Goal: Task Accomplishment & Management: Use online tool/utility

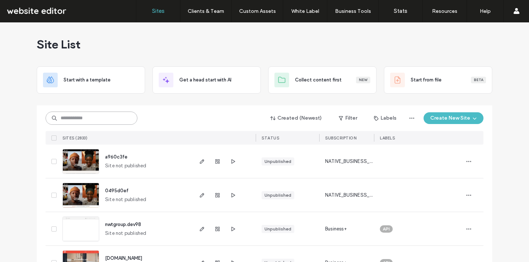
click at [124, 116] on input at bounding box center [92, 118] width 92 height 13
type input "*******"
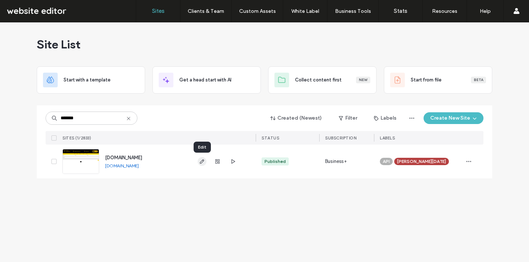
click at [201, 162] on use "button" at bounding box center [202, 161] width 4 height 4
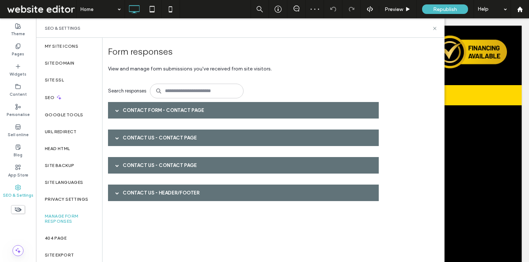
click at [180, 109] on div "Contact Form - Contact page" at bounding box center [243, 110] width 271 height 17
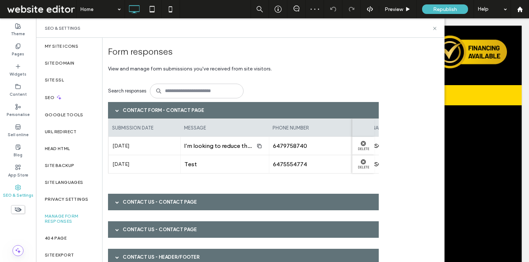
click at [176, 202] on div "Contact Us - Contact page" at bounding box center [243, 202] width 271 height 17
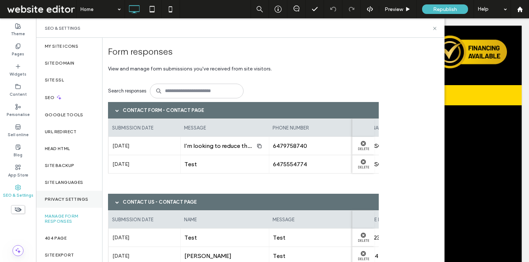
click at [72, 198] on label "Privacy Settings" at bounding box center [66, 199] width 43 height 5
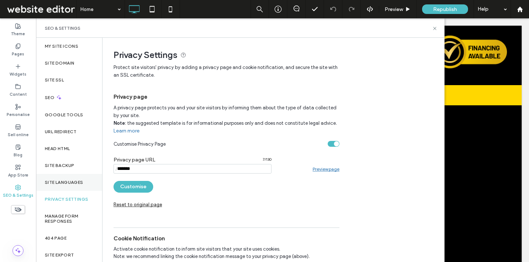
click at [75, 183] on label "Site Languages" at bounding box center [64, 182] width 39 height 5
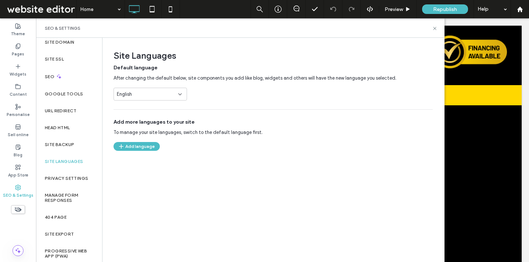
scroll to position [24, 0]
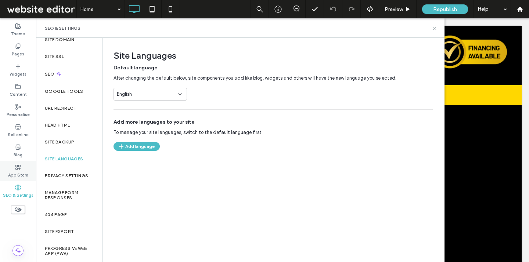
click at [14, 172] on label "App Store" at bounding box center [18, 174] width 20 height 8
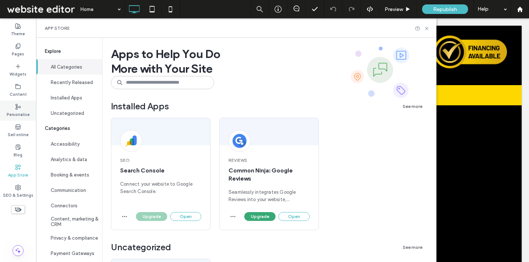
click at [20, 113] on label "Personalise" at bounding box center [18, 114] width 23 height 8
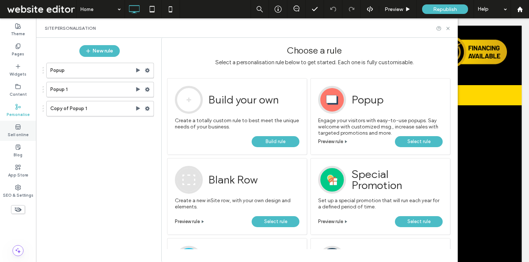
click at [19, 133] on label "Sell online" at bounding box center [18, 134] width 21 height 8
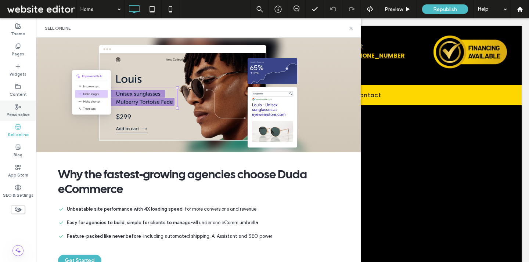
click at [19, 110] on label "Personalise" at bounding box center [18, 114] width 23 height 8
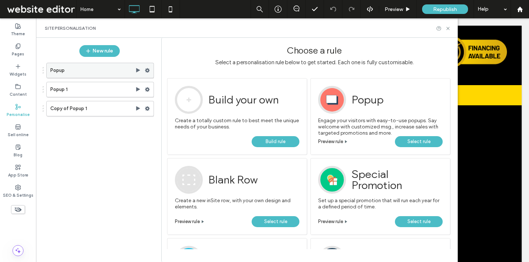
click at [112, 70] on label "Popup" at bounding box center [92, 70] width 85 height 15
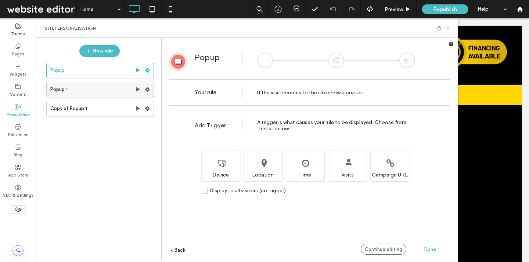
click at [116, 86] on label "Popup 1" at bounding box center [92, 89] width 85 height 15
click at [112, 101] on div "Copy of Popup 1" at bounding box center [100, 108] width 108 height 15
click at [21, 128] on div "Sell online" at bounding box center [18, 131] width 36 height 20
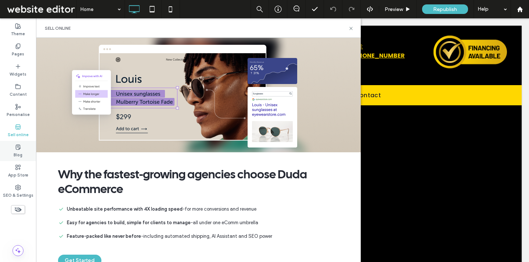
click at [21, 147] on div "Blog" at bounding box center [18, 151] width 36 height 20
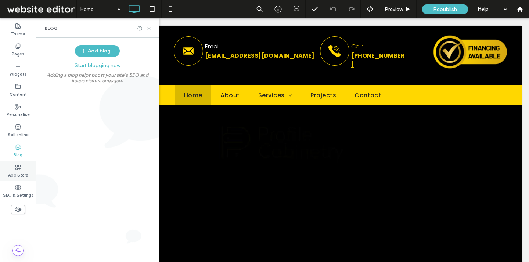
click at [19, 162] on div "App Store" at bounding box center [18, 171] width 36 height 20
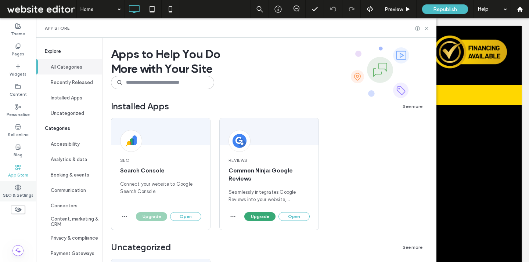
click at [25, 182] on div "SEO & Settings" at bounding box center [18, 191] width 36 height 20
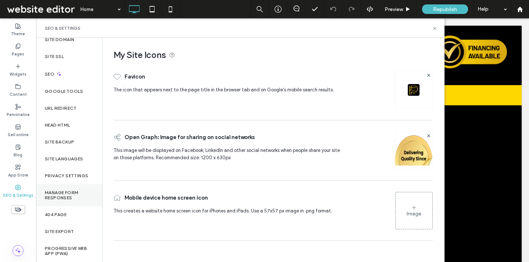
click at [75, 185] on div "Manage Form Responses" at bounding box center [69, 195] width 66 height 22
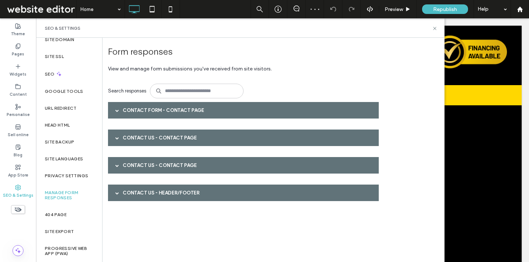
click at [198, 186] on div "Contact Us - Header/Footer" at bounding box center [243, 193] width 271 height 17
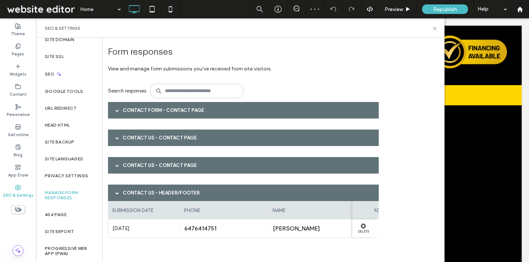
click at [192, 174] on div "Contact Form - Contact page Contact Us - Contact page Contact Us - Contact page…" at bounding box center [245, 180] width 275 height 156
click at [189, 167] on div "Contact Us - Contact page" at bounding box center [243, 165] width 271 height 17
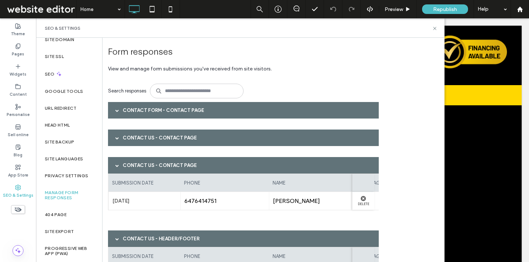
click at [187, 157] on div "Contact Form - Contact page Contact Us - Contact page Contact Us - Contact page…" at bounding box center [245, 203] width 275 height 202
click at [183, 134] on div "Contact Us - Contact page" at bounding box center [243, 138] width 271 height 17
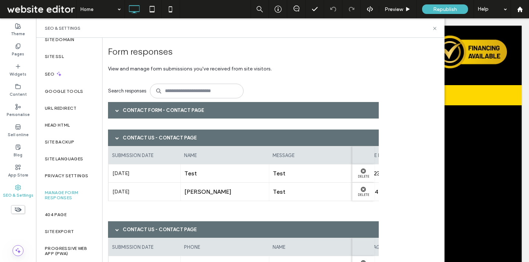
click at [186, 112] on div "Contact Form - Contact page" at bounding box center [243, 110] width 271 height 17
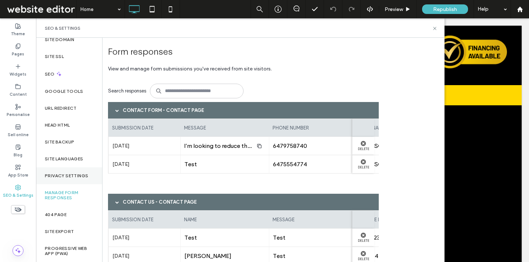
click at [75, 175] on label "Privacy Settings" at bounding box center [66, 175] width 43 height 5
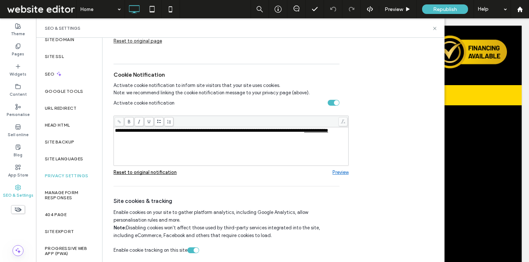
scroll to position [0, 0]
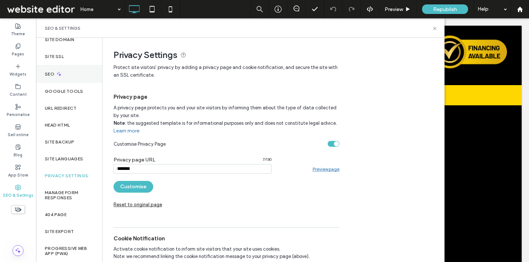
click at [72, 77] on div "SEO" at bounding box center [69, 74] width 66 height 18
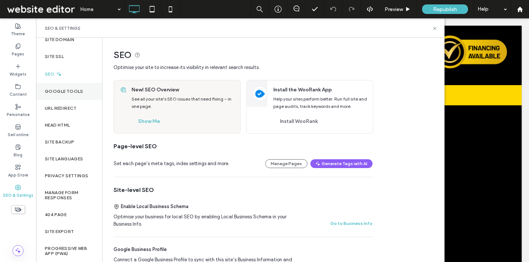
click at [72, 87] on div "Google Tools" at bounding box center [69, 91] width 66 height 17
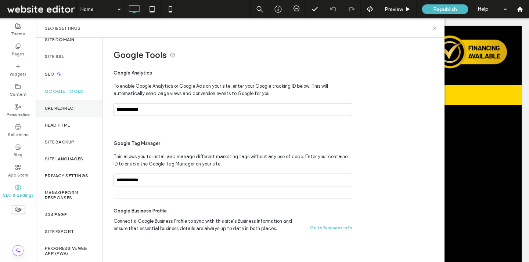
click at [71, 106] on label "URL Redirect" at bounding box center [61, 108] width 32 height 5
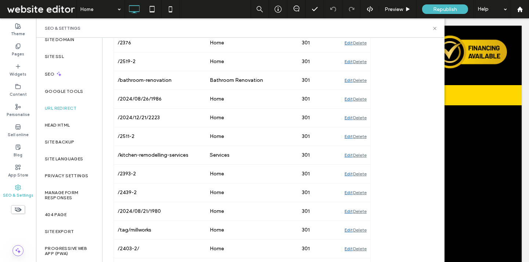
drag, startPoint x: 443, startPoint y: 104, endPoint x: 413, endPoint y: 231, distance: 130.3
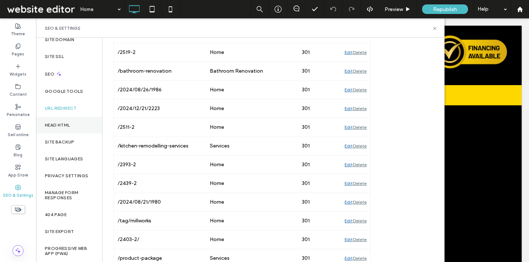
click at [73, 120] on div "Head HTML" at bounding box center [69, 125] width 66 height 17
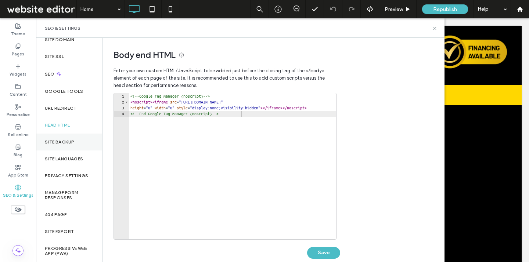
click at [71, 145] on div "Site backup" at bounding box center [69, 142] width 66 height 17
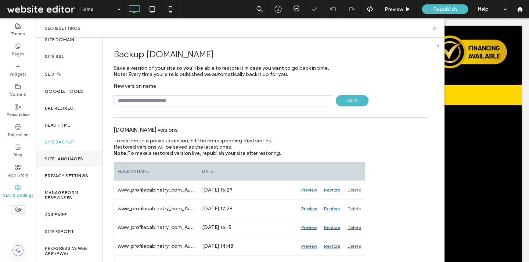
click at [68, 165] on div "Site Languages" at bounding box center [69, 159] width 66 height 17
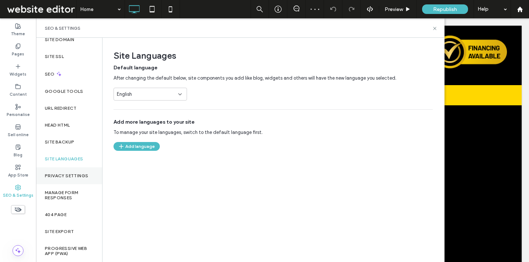
click at [68, 175] on label "Privacy Settings" at bounding box center [66, 175] width 43 height 5
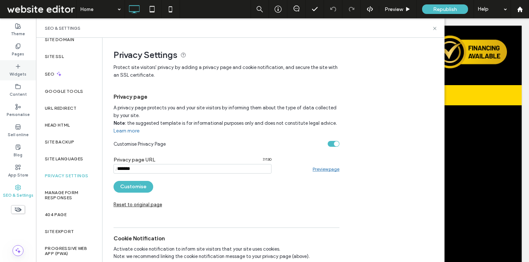
click at [19, 74] on label "Widgets" at bounding box center [18, 73] width 17 height 8
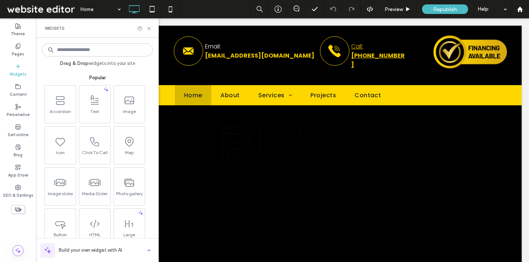
click at [152, 170] on div "Accordion Text Image Icon Click To Call Map Image slider Media Slider Photo gal…" at bounding box center [98, 186] width 111 height 203
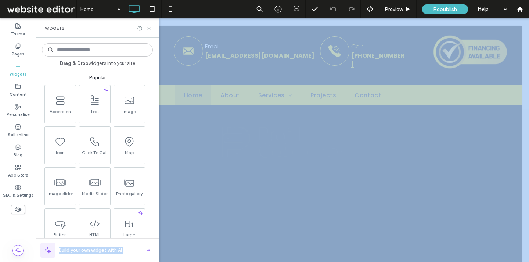
drag, startPoint x: 152, startPoint y: 170, endPoint x: 156, endPoint y: 266, distance: 96.7
click at [156, 262] on html ".wqwq-1{fill:#231f20;} .cls-1q, .cls-2q { fill-rule: evenodd; } .cls-2q { fill:…" at bounding box center [264, 131] width 529 height 262
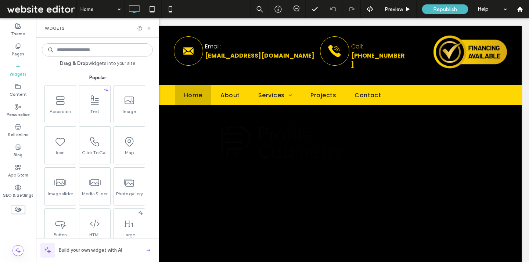
click at [156, 203] on div "Drag & Drop widgets into your site Popular Accordion Text Image Icon Click To C…" at bounding box center [97, 150] width 123 height 224
click at [66, 135] on span at bounding box center [59, 141] width 31 height 17
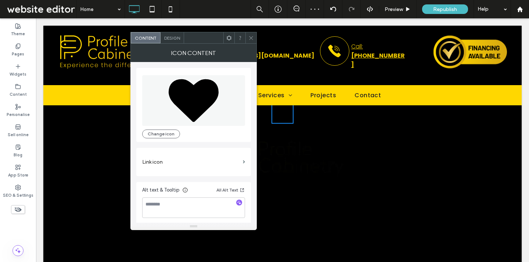
click at [249, 39] on icon at bounding box center [251, 38] width 6 height 6
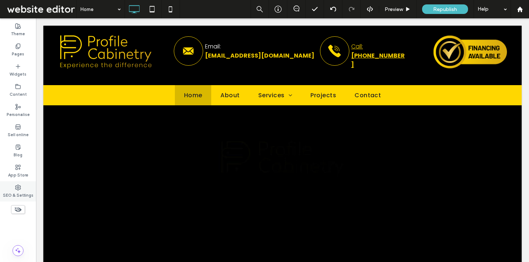
click at [20, 195] on label "SEO & Settings" at bounding box center [18, 195] width 30 height 8
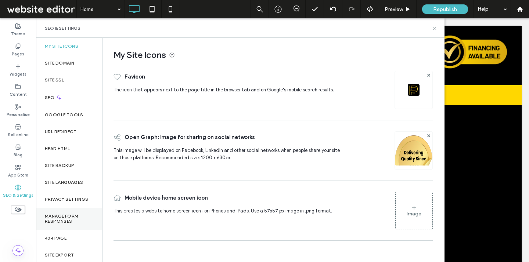
click at [65, 224] on label "Manage Form Responses" at bounding box center [69, 219] width 48 height 10
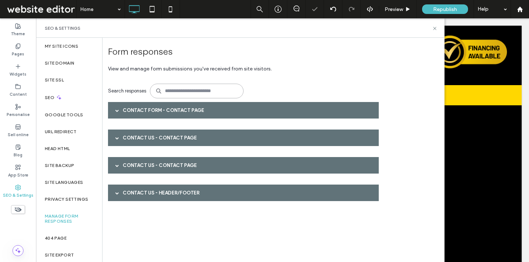
click at [180, 89] on input at bounding box center [197, 91] width 94 height 15
click at [144, 108] on div "Contact Form - Contact page" at bounding box center [243, 110] width 271 height 17
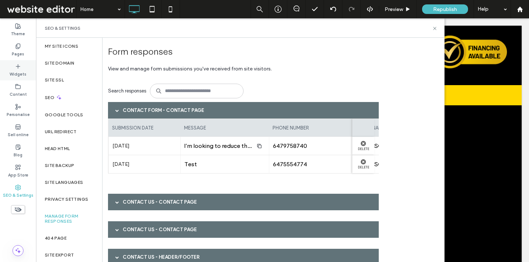
click at [12, 66] on div "Widgets" at bounding box center [18, 70] width 36 height 20
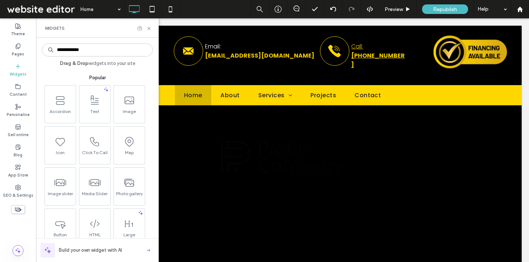
type input "**********"
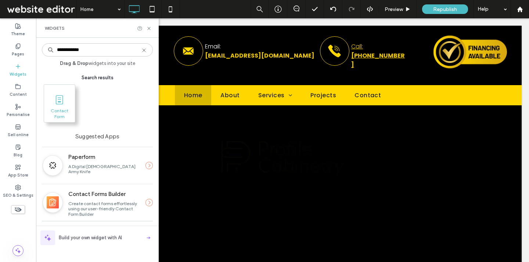
click at [48, 112] on span "Contact Form" at bounding box center [59, 113] width 31 height 10
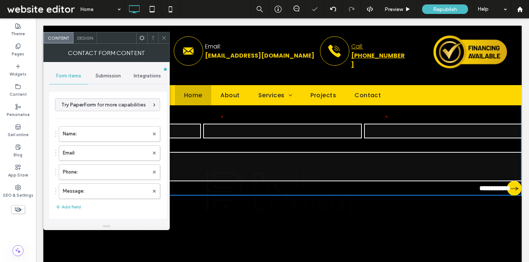
type input "**********"
click at [143, 41] on span at bounding box center [142, 37] width 6 height 11
click at [109, 152] on label "Email:" at bounding box center [106, 153] width 86 height 15
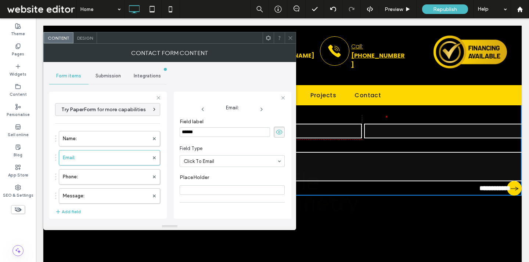
click at [133, 125] on div "**********" at bounding box center [107, 233] width 105 height 267
click at [116, 75] on span "Submission" at bounding box center [107, 76] width 25 height 6
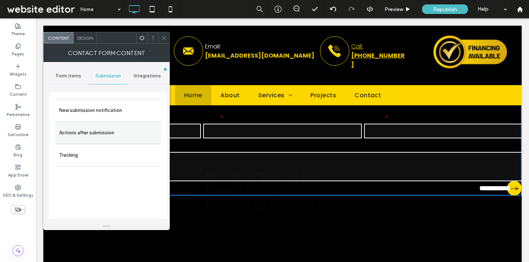
click at [102, 130] on label "Actions after submission" at bounding box center [108, 133] width 98 height 15
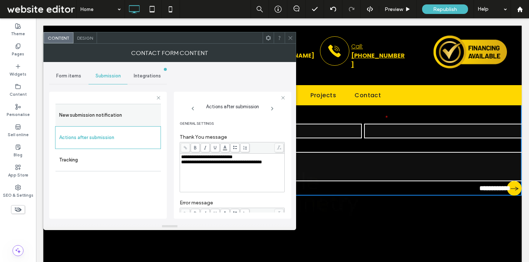
click at [102, 115] on label "New submission notification" at bounding box center [108, 115] width 98 height 15
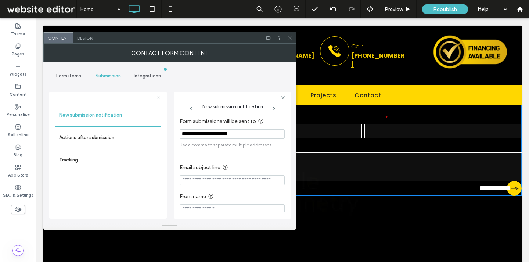
drag, startPoint x: 252, startPoint y: 135, endPoint x: 169, endPoint y: 119, distance: 84.5
click at [169, 119] on div "**********" at bounding box center [169, 142] width 241 height 161
click at [274, 163] on section "Email subject line" at bounding box center [232, 174] width 105 height 29
click at [244, 131] on input "**********" at bounding box center [232, 134] width 105 height 10
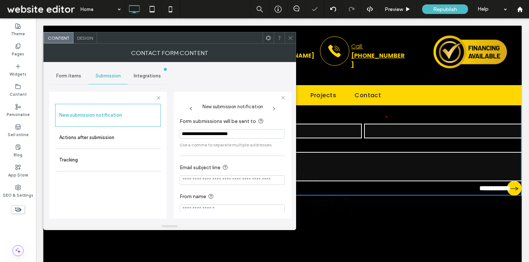
click at [252, 155] on div "**********" at bounding box center [232, 165] width 105 height 104
click at [260, 129] on section "**********" at bounding box center [232, 132] width 105 height 39
click at [258, 132] on input "**********" at bounding box center [232, 134] width 105 height 10
click at [260, 120] on use at bounding box center [261, 121] width 5 height 5
click at [199, 129] on input "**********" at bounding box center [232, 134] width 105 height 10
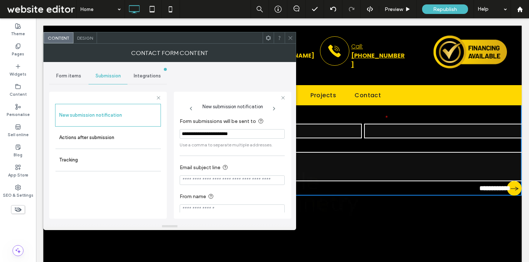
click at [143, 76] on span "Integrations" at bounding box center [147, 76] width 27 height 6
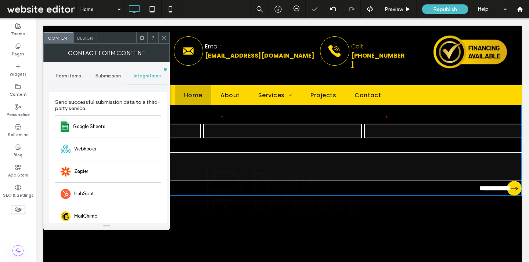
click at [105, 75] on span "Submission" at bounding box center [107, 76] width 25 height 6
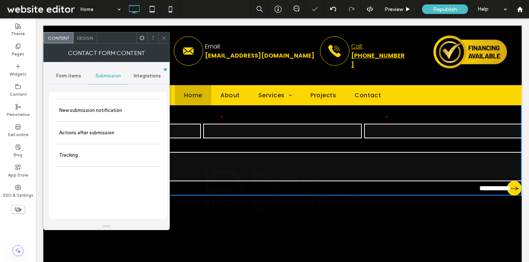
click at [66, 74] on span "Form items" at bounding box center [68, 76] width 25 height 6
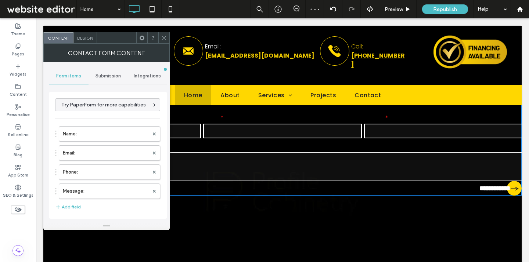
click at [87, 74] on div "Form items" at bounding box center [68, 76] width 39 height 16
click at [92, 74] on div "Submission" at bounding box center [108, 76] width 39 height 16
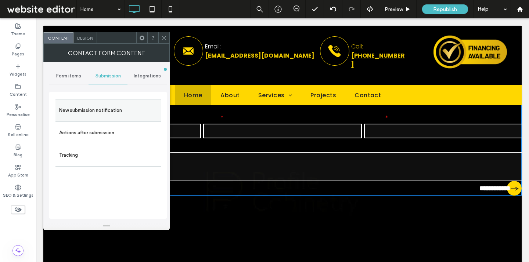
click at [89, 115] on label "New submission notification" at bounding box center [108, 110] width 98 height 15
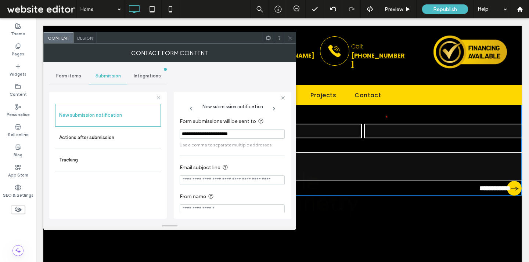
click at [247, 133] on input "**********" at bounding box center [232, 134] width 105 height 10
click at [242, 145] on span "Use a comma to separate multiple addresses." at bounding box center [232, 145] width 105 height 7
click at [242, 130] on input "**********" at bounding box center [232, 134] width 105 height 10
click at [223, 131] on input "**********" at bounding box center [232, 134] width 105 height 10
click at [238, 130] on input "**********" at bounding box center [232, 134] width 105 height 10
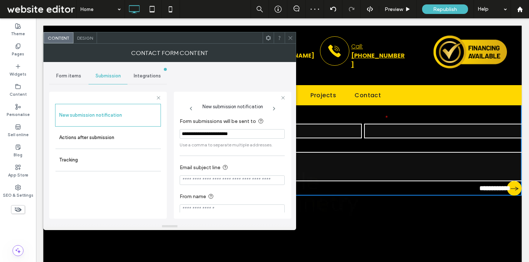
click at [252, 133] on input "**********" at bounding box center [232, 134] width 105 height 10
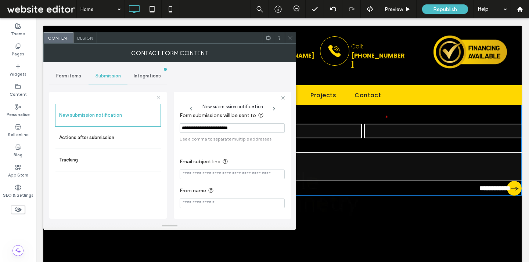
click at [134, 75] on span "Integrations" at bounding box center [147, 76] width 27 height 6
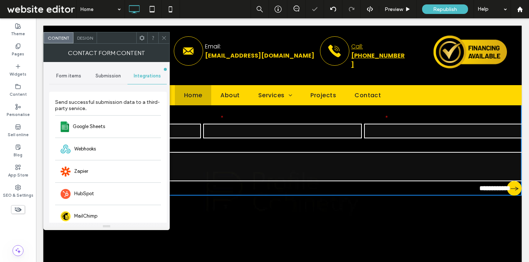
click at [101, 77] on span "Submission" at bounding box center [107, 76] width 25 height 6
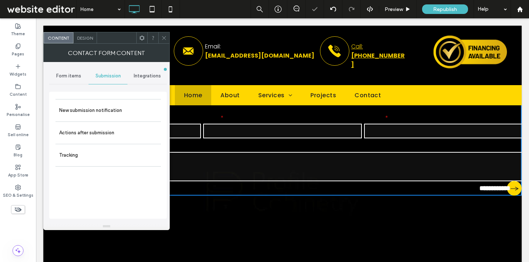
click at [62, 72] on div "Form items" at bounding box center [68, 76] width 39 height 16
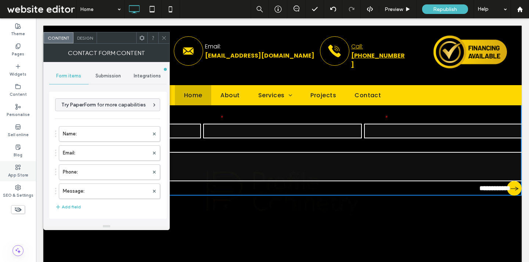
click at [24, 169] on div "App Store" at bounding box center [18, 171] width 36 height 20
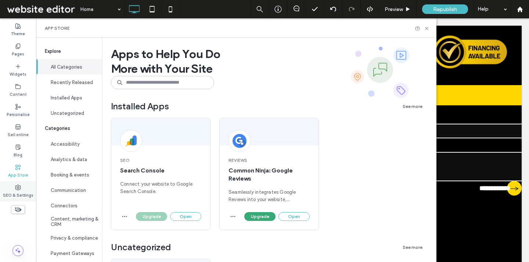
click at [22, 189] on div "SEO & Settings" at bounding box center [18, 191] width 36 height 20
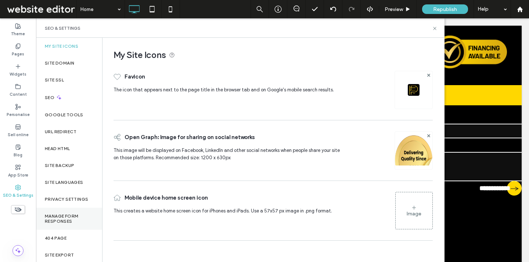
click at [87, 215] on label "Manage Form Responses" at bounding box center [69, 219] width 48 height 10
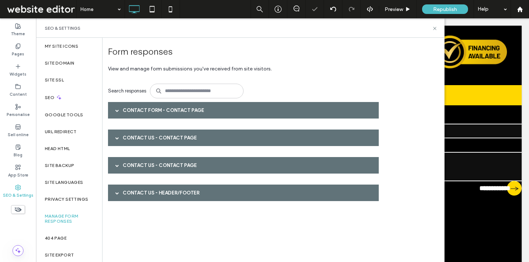
click at [176, 110] on div "Contact Form - Contact page" at bounding box center [243, 110] width 271 height 17
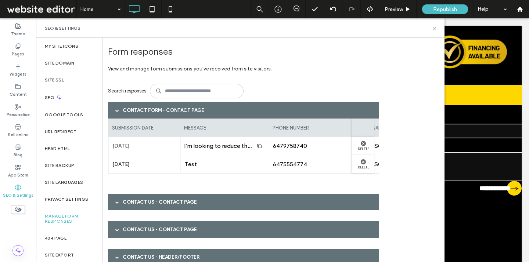
click at [276, 205] on div "Contact Us - Contact page" at bounding box center [243, 202] width 271 height 17
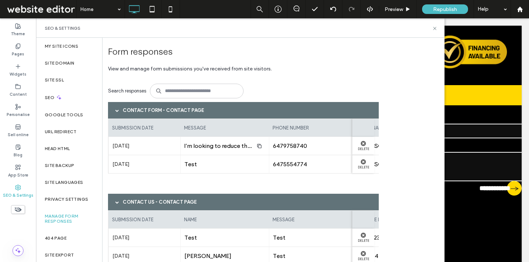
scroll to position [28, 0]
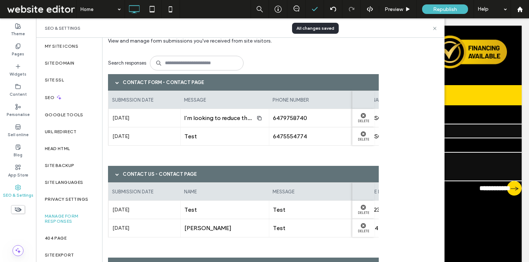
click at [315, 6] on icon at bounding box center [314, 9] width 7 height 7
click at [317, 8] on icon at bounding box center [314, 9] width 7 height 7
click at [347, 47] on span "View and manage form submissions you've received from site visitors." at bounding box center [245, 42] width 275 height 19
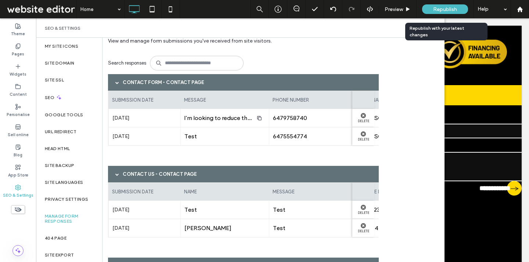
click at [434, 12] on span "Republish" at bounding box center [445, 9] width 24 height 6
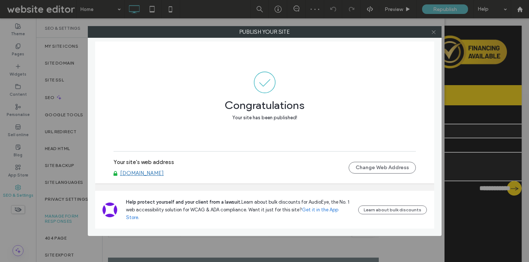
click at [432, 30] on icon at bounding box center [434, 32] width 6 height 6
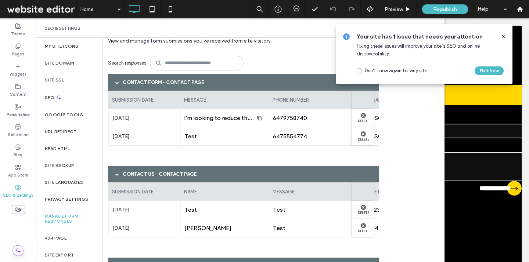
click at [67, 13] on span at bounding box center [41, 9] width 71 height 15
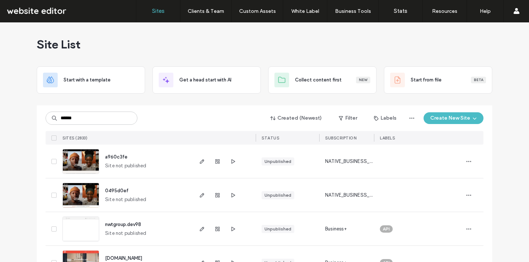
type input "******"
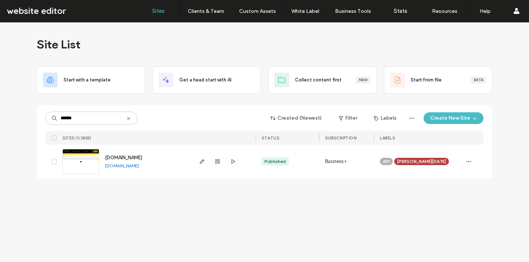
click at [139, 165] on link "[DOMAIN_NAME]" at bounding box center [122, 166] width 34 height 6
click at [138, 167] on link "[DOMAIN_NAME]" at bounding box center [122, 166] width 34 height 6
click at [139, 167] on link "[DOMAIN_NAME]" at bounding box center [122, 166] width 34 height 6
click at [204, 164] on icon "button" at bounding box center [202, 162] width 6 height 6
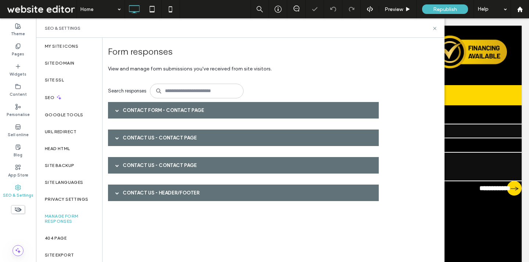
click at [199, 110] on div "Contact Form - Contact page" at bounding box center [243, 110] width 271 height 17
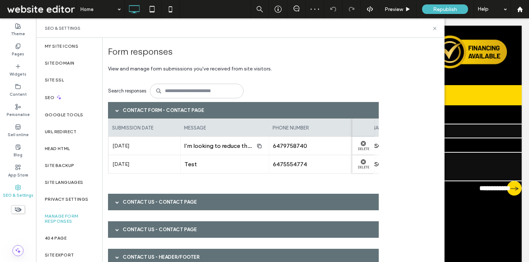
click at [159, 108] on div "Contact Form - Contact page" at bounding box center [243, 110] width 271 height 17
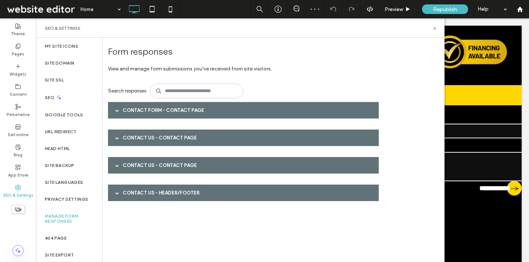
click at [154, 194] on div "Contact Us - Header/Footer" at bounding box center [243, 193] width 271 height 17
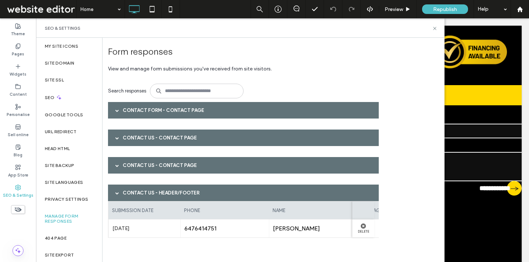
click at [151, 164] on div "Contact Us - Contact page" at bounding box center [243, 165] width 271 height 17
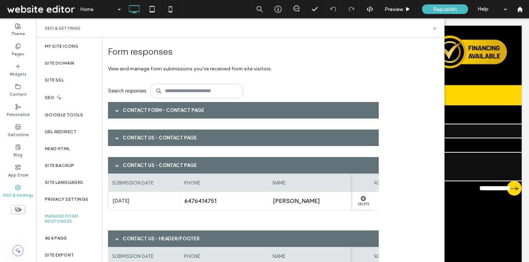
click at [151, 144] on div "Contact Us - Contact page" at bounding box center [243, 138] width 271 height 17
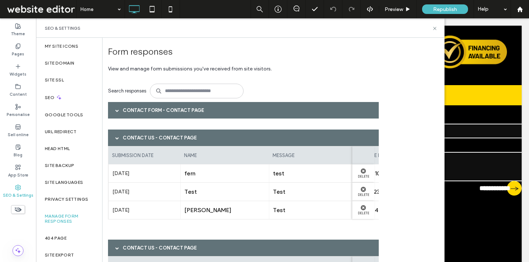
click at [151, 144] on div "Contact Us - Contact page" at bounding box center [243, 138] width 271 height 17
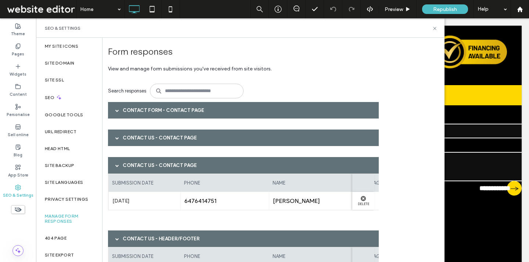
click at [213, 141] on div "Contact Us - Contact page" at bounding box center [243, 138] width 271 height 17
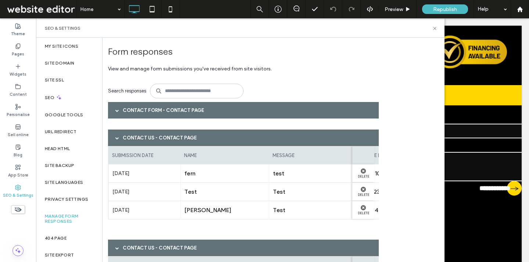
click at [205, 110] on div "Contact Form - Contact page" at bounding box center [243, 110] width 271 height 17
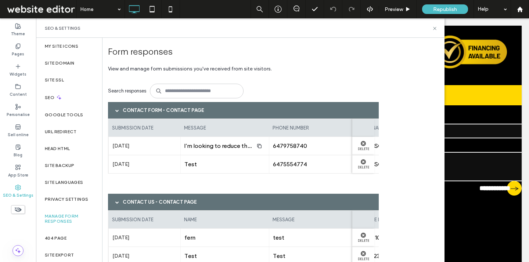
click at [33, 9] on span at bounding box center [41, 9] width 71 height 15
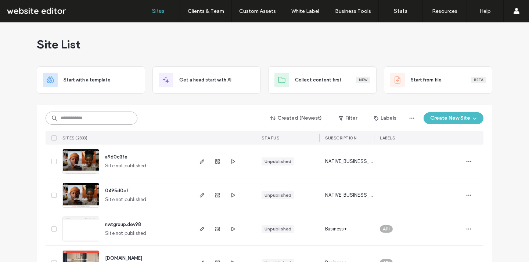
click at [104, 117] on input at bounding box center [92, 118] width 92 height 13
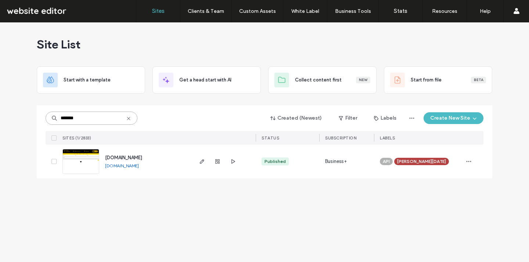
type input "*******"
click at [139, 166] on link "[DOMAIN_NAME]" at bounding box center [122, 166] width 34 height 6
click at [202, 163] on icon "button" at bounding box center [202, 162] width 6 height 6
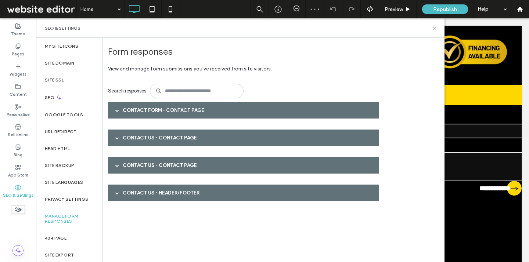
click at [163, 115] on div "Contact Form - Contact page" at bounding box center [243, 110] width 271 height 17
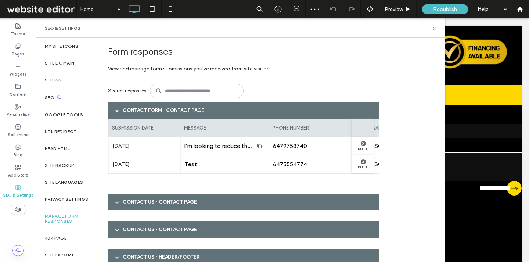
click at [163, 115] on div "Contact Form - Contact page" at bounding box center [243, 110] width 271 height 17
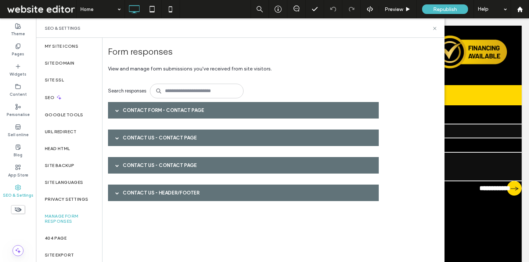
click at [162, 140] on div "Contact Us - Contact page" at bounding box center [243, 138] width 271 height 17
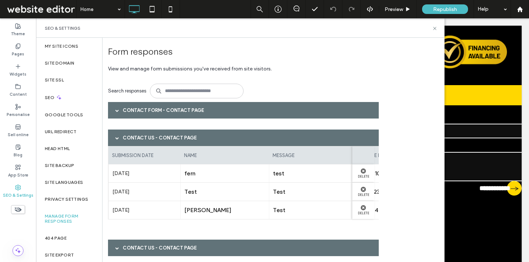
click at [162, 140] on div "Contact Us - Contact page" at bounding box center [243, 138] width 271 height 17
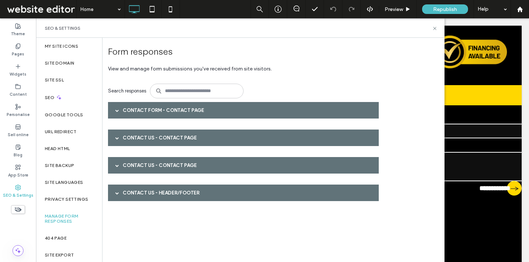
click at [161, 167] on div "Contact Us - Contact page" at bounding box center [243, 165] width 271 height 17
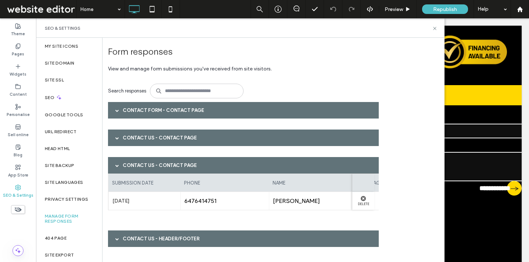
click at [161, 167] on div "Contact Us - Contact page" at bounding box center [243, 165] width 271 height 17
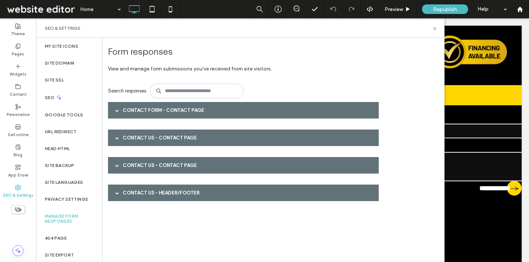
click at [159, 194] on div "Contact Us - Header/Footer" at bounding box center [243, 193] width 271 height 17
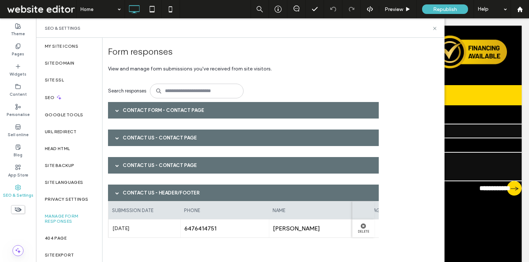
click at [159, 194] on div "Contact Us - Header/Footer" at bounding box center [243, 193] width 271 height 17
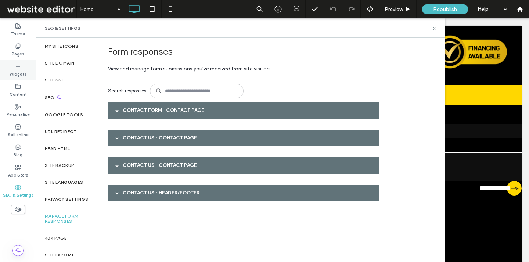
click at [9, 70] on div "Widgets" at bounding box center [18, 70] width 36 height 20
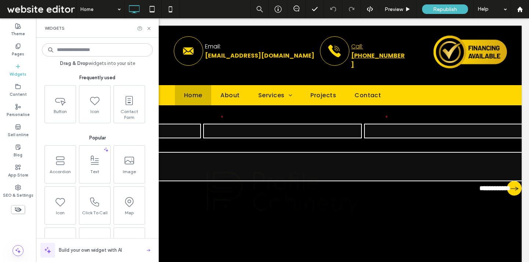
click at [79, 54] on input at bounding box center [97, 49] width 111 height 13
type input "*******"
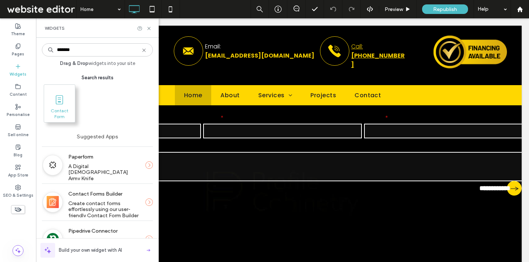
click at [69, 115] on span "Contact Form" at bounding box center [59, 113] width 31 height 10
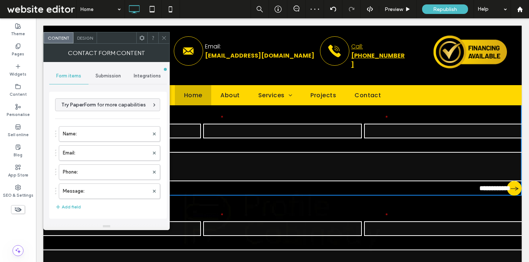
click at [112, 74] on span "Submission" at bounding box center [107, 76] width 25 height 6
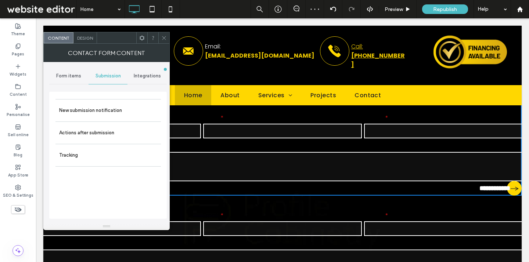
click at [141, 79] on div "Integrations" at bounding box center [146, 76] width 39 height 16
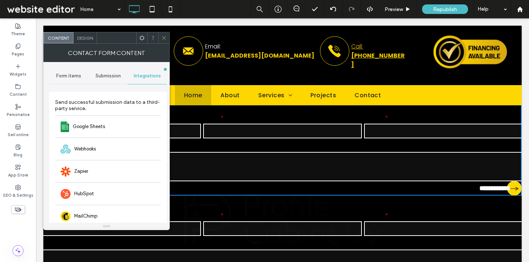
click at [115, 70] on div "Submission" at bounding box center [108, 76] width 39 height 16
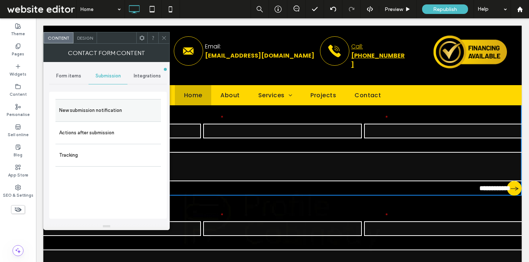
click at [87, 120] on div "New submission notification" at bounding box center [107, 110] width 105 height 22
click at [87, 111] on label "New submission notification" at bounding box center [108, 110] width 98 height 15
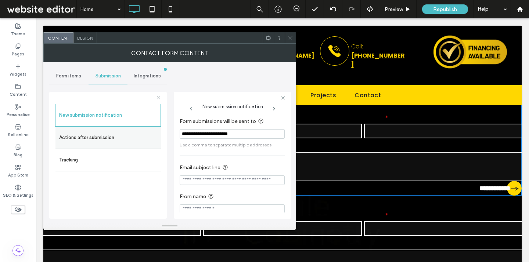
click at [87, 137] on label "Actions after submission" at bounding box center [108, 137] width 98 height 15
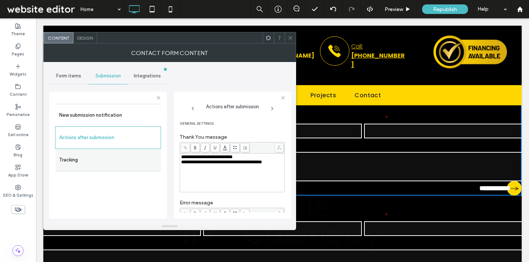
click at [84, 158] on label "Tracking" at bounding box center [108, 160] width 98 height 15
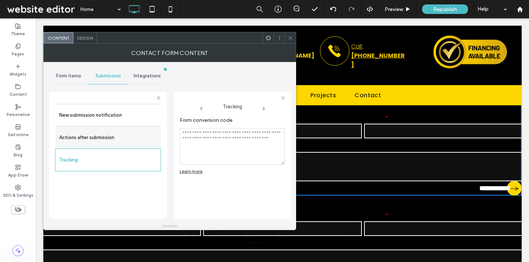
click at [86, 134] on label "Actions after submission" at bounding box center [108, 137] width 98 height 15
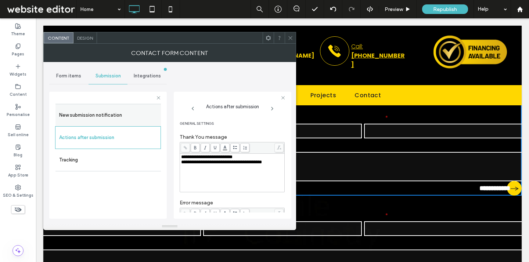
click at [86, 114] on label "New submission notification" at bounding box center [108, 115] width 98 height 15
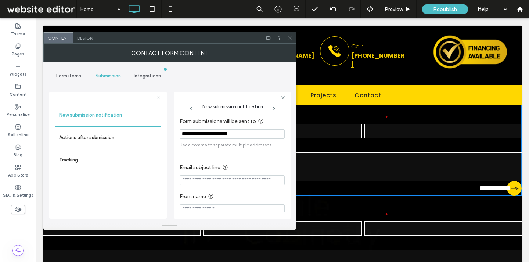
click at [73, 80] on div "Form items" at bounding box center [68, 76] width 39 height 16
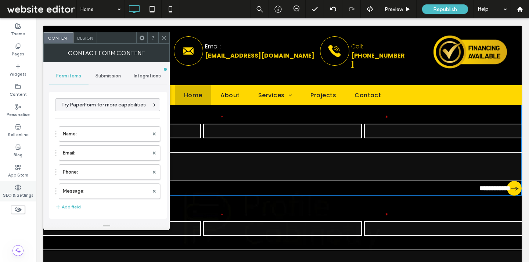
click at [16, 183] on div "SEO & Settings" at bounding box center [18, 191] width 36 height 20
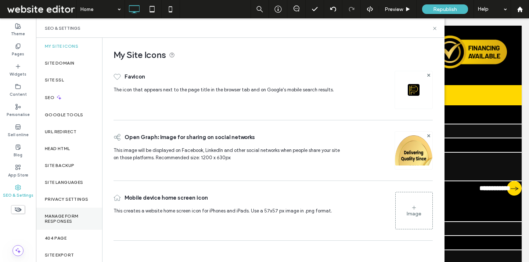
click at [65, 213] on div "Manage Form Responses" at bounding box center [69, 219] width 66 height 22
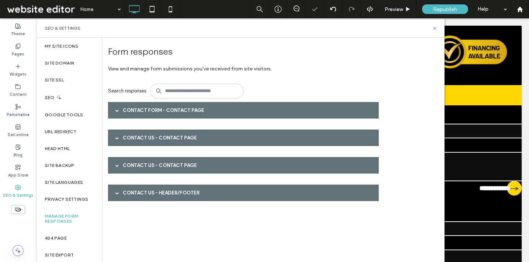
click at [200, 112] on div "Contact Form - Contact page" at bounding box center [243, 110] width 271 height 17
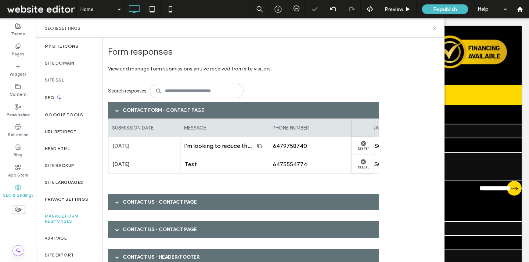
click at [200, 112] on div "Contact Form - Contact page" at bounding box center [243, 110] width 271 height 17
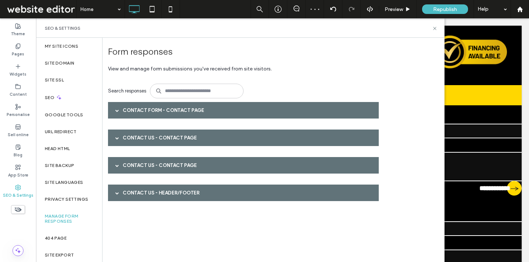
click at [198, 111] on div "Contact Form - Contact page" at bounding box center [243, 110] width 271 height 17
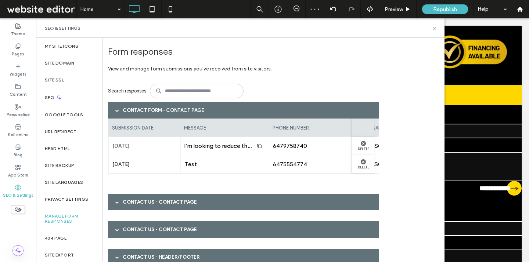
click at [198, 112] on div "Contact Form - Contact page" at bounding box center [243, 110] width 271 height 17
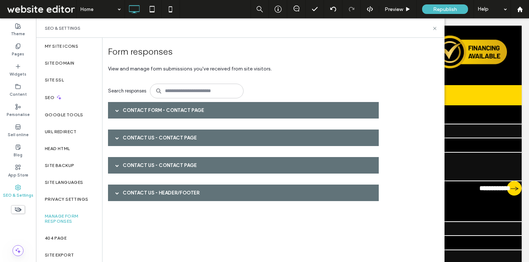
click at [187, 140] on div "Contact Us - Contact page" at bounding box center [243, 138] width 271 height 17
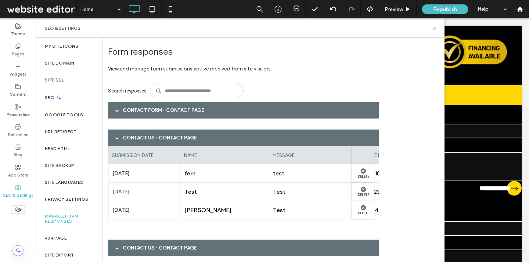
click at [187, 140] on div "Contact Us - Contact page" at bounding box center [243, 138] width 271 height 17
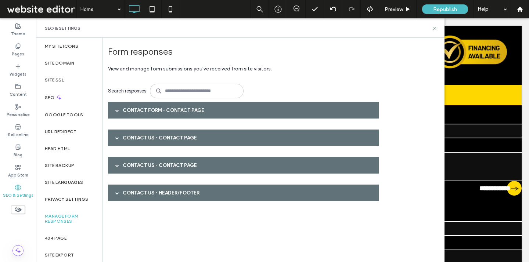
click at [188, 169] on div "Contact Us - Contact page" at bounding box center [243, 165] width 271 height 17
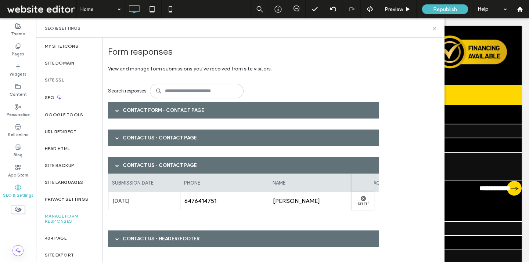
click at [188, 169] on div "Contact Us - Contact page" at bounding box center [243, 165] width 271 height 17
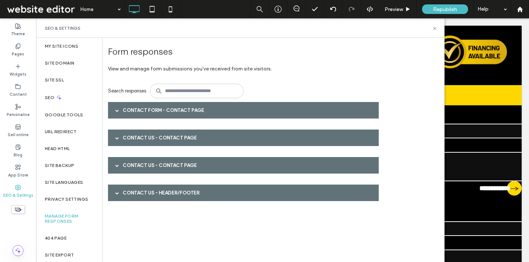
click at [185, 198] on div "Contact Us - Header/Footer" at bounding box center [243, 193] width 271 height 17
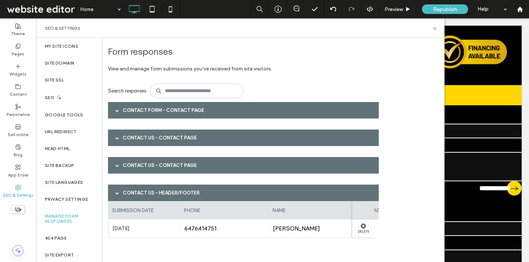
click at [185, 198] on div "Contact Us - Header/Footer" at bounding box center [243, 193] width 271 height 17
